Goal: Task Accomplishment & Management: Use online tool/utility

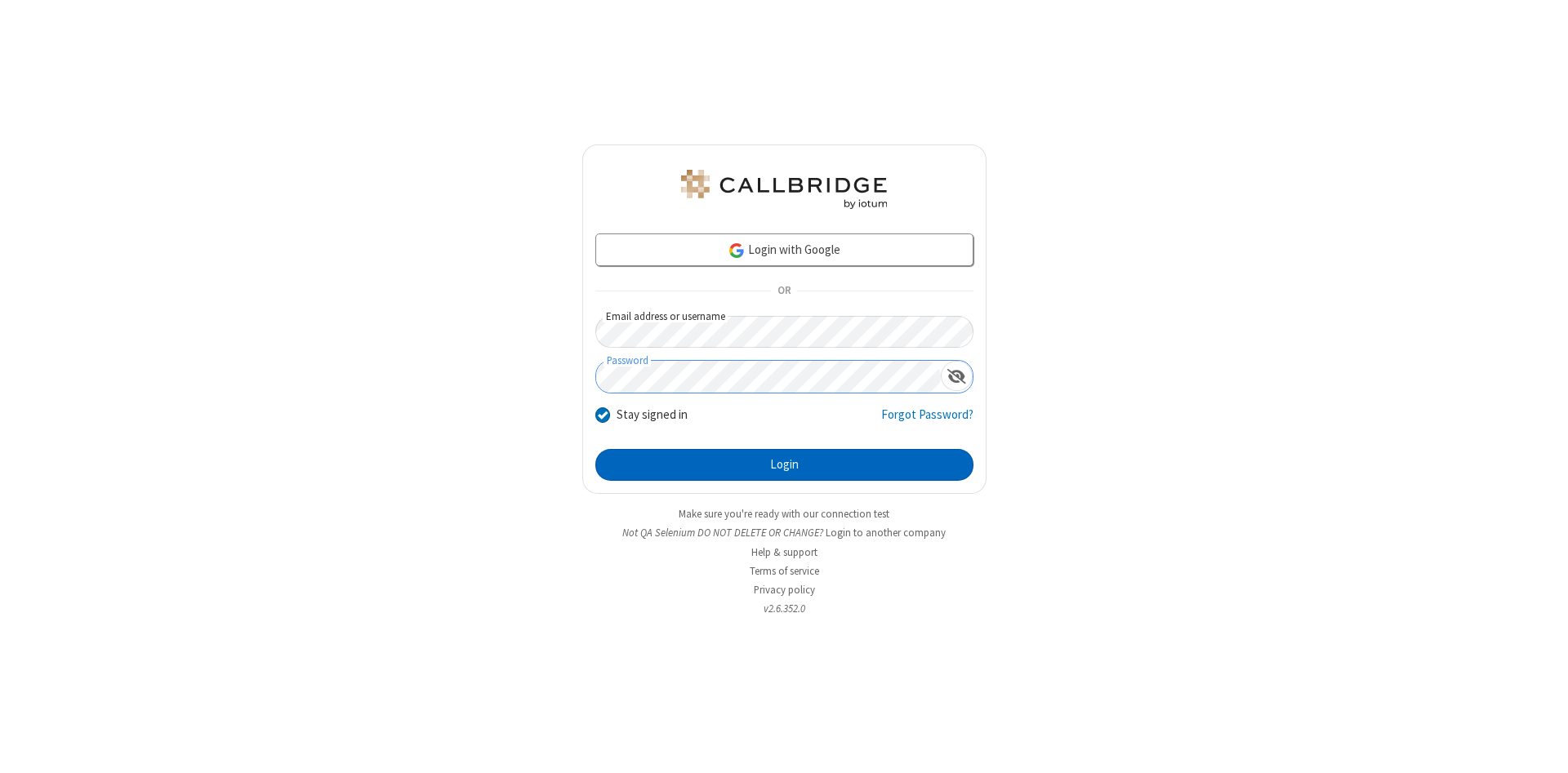
click at [784, 465] on button "Login" at bounding box center [784, 465] width 378 height 33
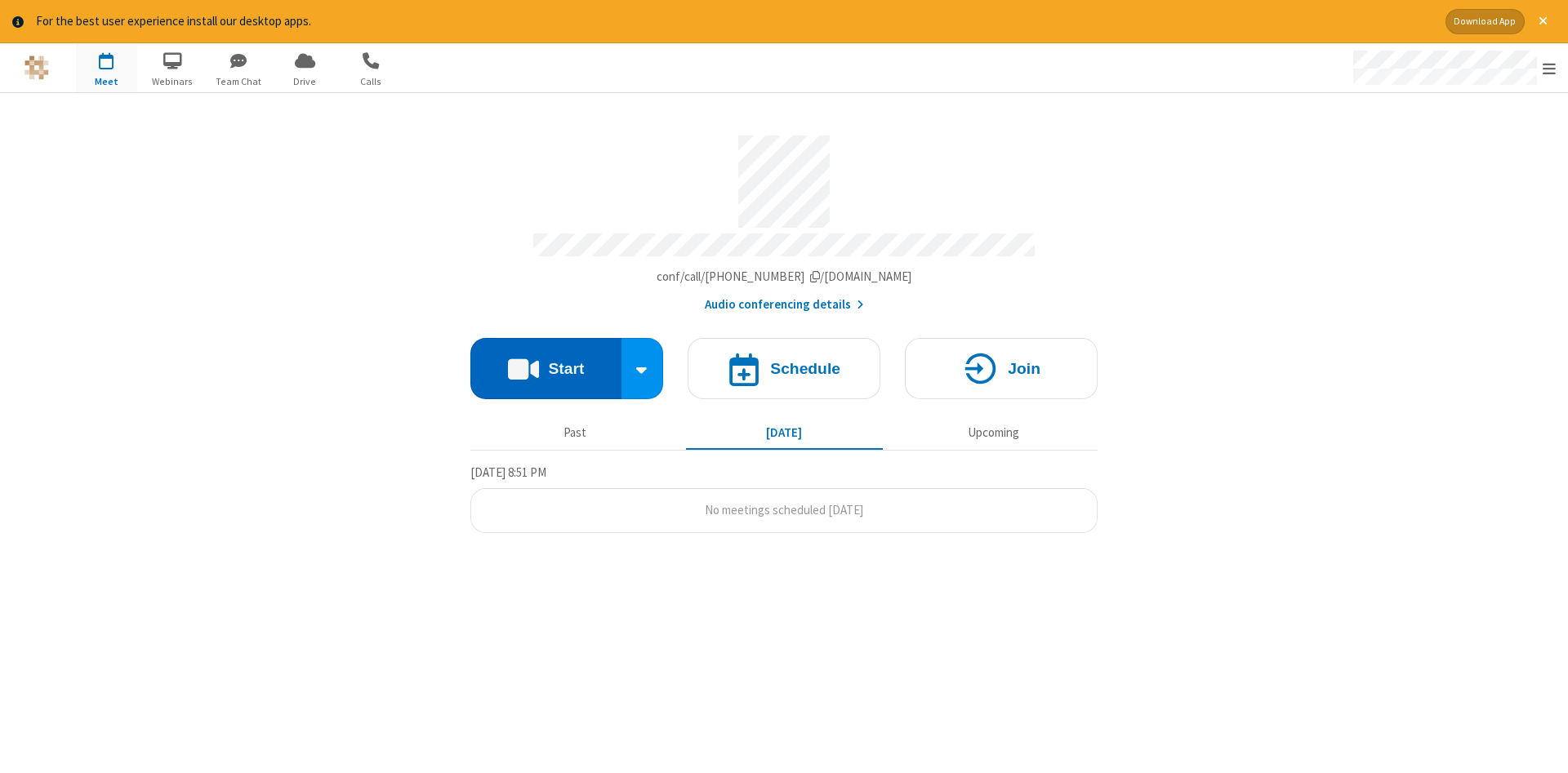
click at [546, 362] on button "Start" at bounding box center [546, 368] width 151 height 61
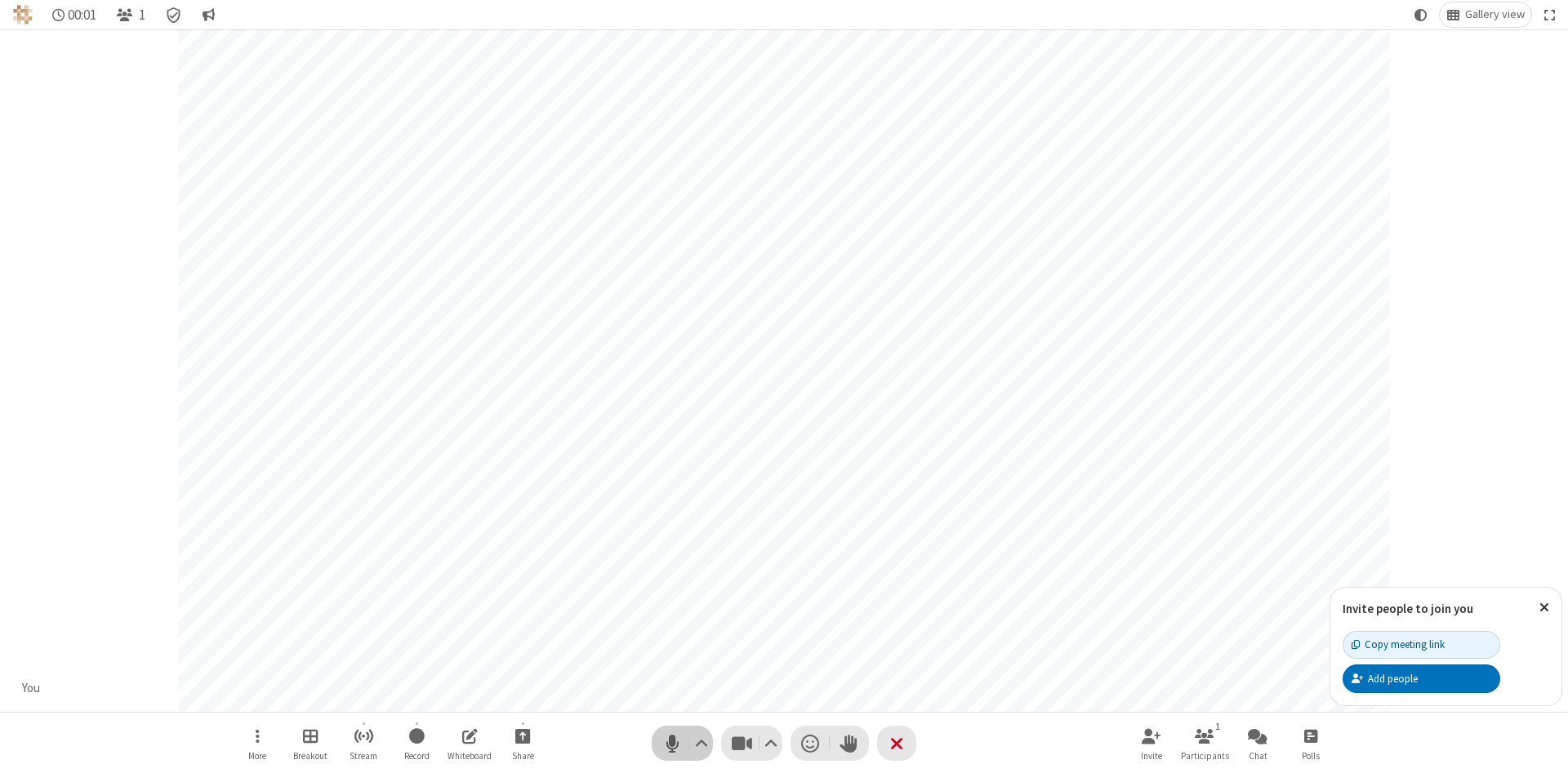
click at [672, 743] on span "Mute (Alt+A)" at bounding box center [672, 743] width 24 height 23
click at [672, 743] on span "Unmute (Alt+A)" at bounding box center [672, 743] width 24 height 23
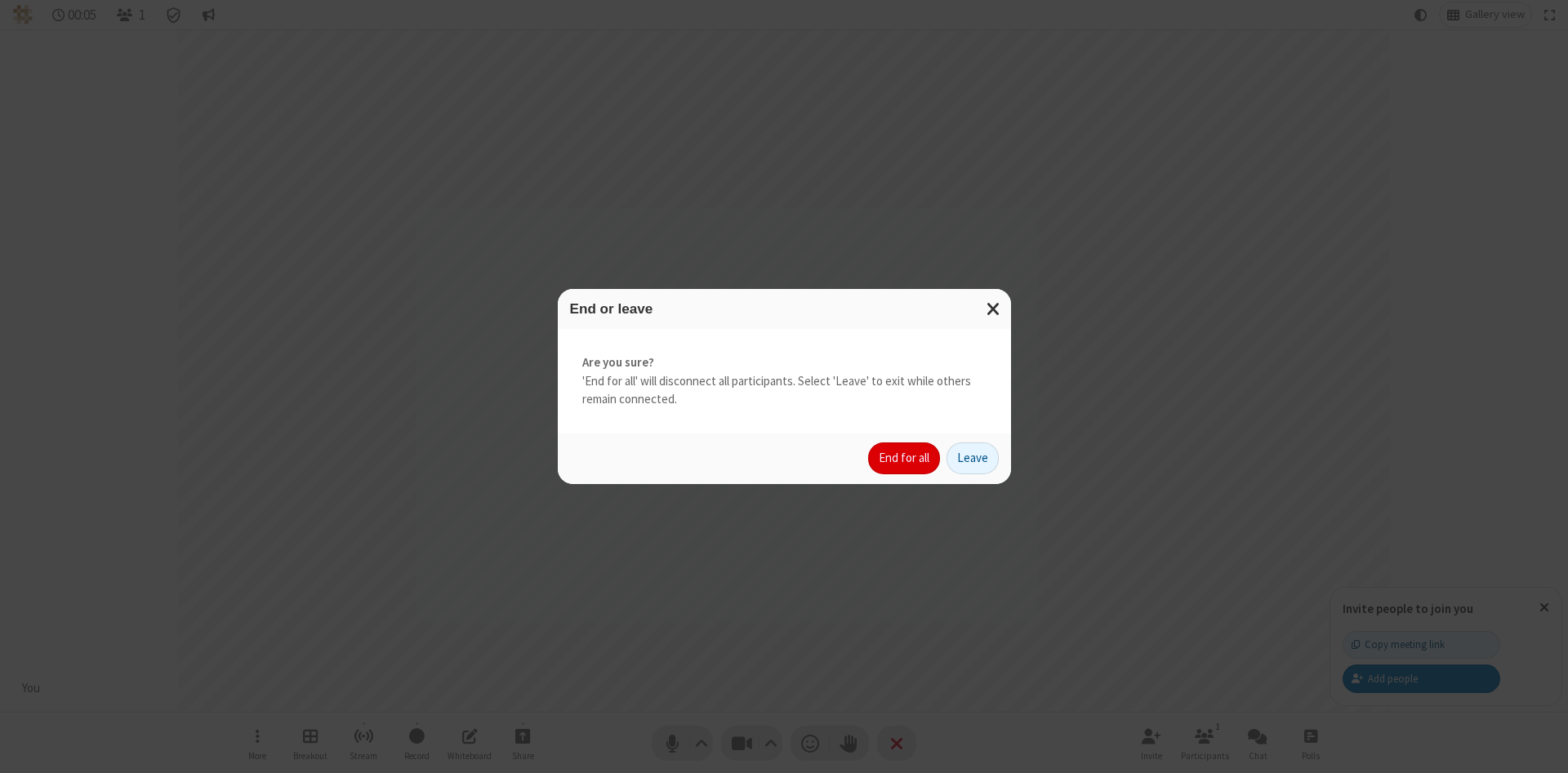
click at [905, 458] on button "End for all" at bounding box center [904, 459] width 72 height 33
